Goal: Task Accomplishment & Management: Manage account settings

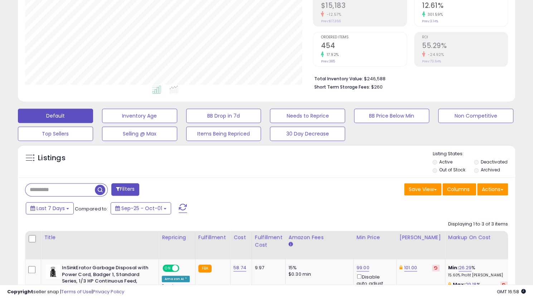
scroll to position [147, 288]
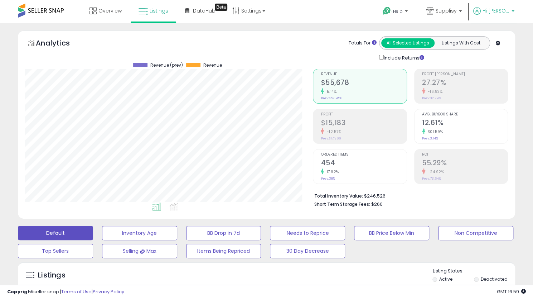
click at [503, 12] on span "Hi [PERSON_NAME]" at bounding box center [496, 10] width 27 height 7
click at [494, 76] on link "Logout" at bounding box center [499, 75] width 16 height 7
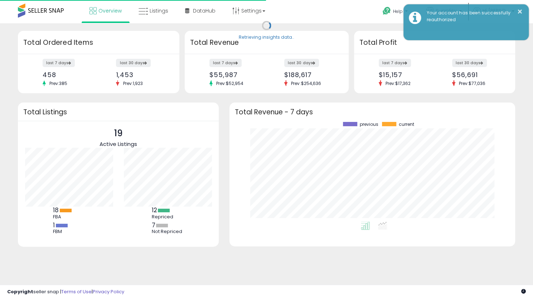
scroll to position [100, 272]
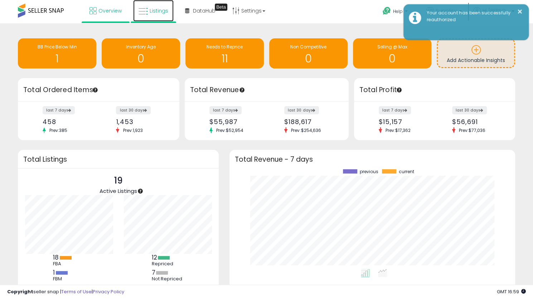
click at [158, 11] on span "Listings" at bounding box center [159, 10] width 19 height 7
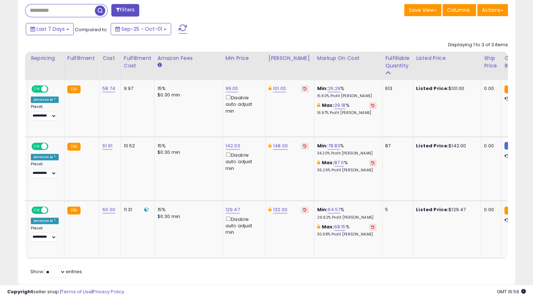
scroll to position [0, 129]
